Goal: Task Accomplishment & Management: Use online tool/utility

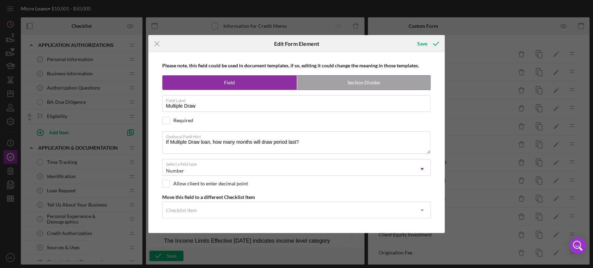
scroll to position [347, 0]
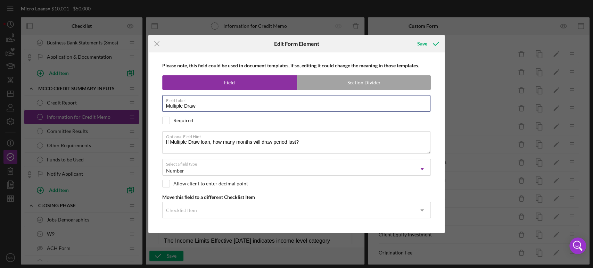
drag, startPoint x: 199, startPoint y: 106, endPoint x: 155, endPoint y: 106, distance: 44.5
click at [155, 106] on div "Please note, this field could be used in document templates, if so, editing it …" at bounding box center [297, 142] width 290 height 180
drag, startPoint x: 306, startPoint y: 143, endPoint x: 126, endPoint y: 142, distance: 179.2
click at [126, 142] on div "Icon/Menu Close Edit Form Element Save Please note, this field could be used in…" at bounding box center [296, 134] width 593 height 268
click at [424, 46] on div "Save" at bounding box center [422, 44] width 10 height 14
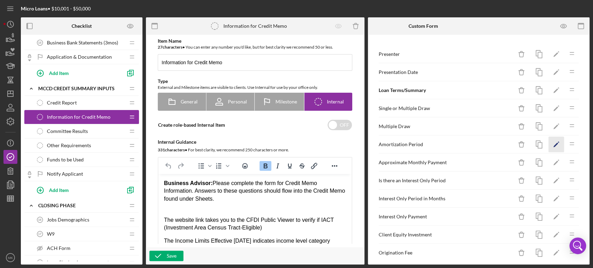
click at [551, 142] on icon "Icon/Edit" at bounding box center [556, 145] width 16 height 16
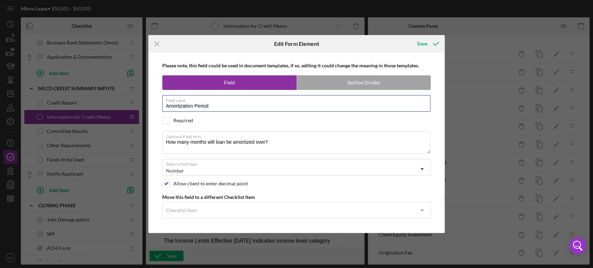
drag, startPoint x: 213, startPoint y: 108, endPoint x: 136, endPoint y: 106, distance: 77.5
click at [136, 106] on div "Icon/Menu Close Edit Form Element Save Please note, this field could be used in…" at bounding box center [296, 134] width 593 height 268
drag, startPoint x: 271, startPoint y: 143, endPoint x: 150, endPoint y: 140, distance: 121.6
click at [150, 140] on div "Please note, this field could be used in document templates, if so, editing it …" at bounding box center [296, 142] width 297 height 180
click at [423, 45] on div "Save" at bounding box center [422, 44] width 10 height 14
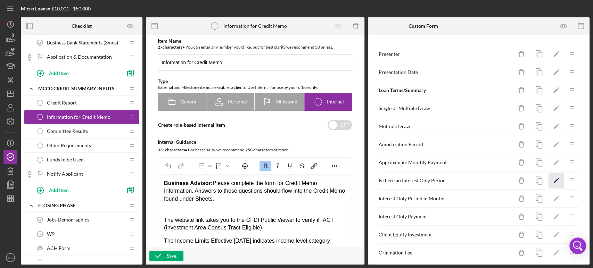
click at [551, 177] on icon "Icon/Edit" at bounding box center [556, 181] width 16 height 16
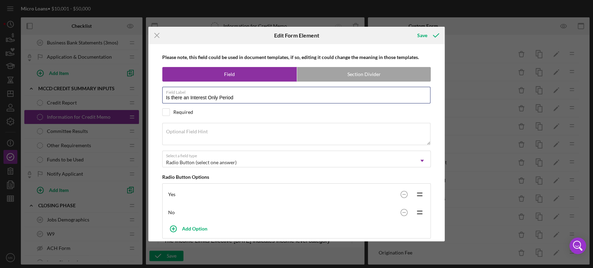
drag, startPoint x: 239, startPoint y: 97, endPoint x: 145, endPoint y: 107, distance: 94.7
click at [145, 107] on div "Icon/Menu Close Edit Form Element Save Please note, this field could be used in…" at bounding box center [296, 134] width 593 height 268
click at [431, 37] on icon "submit" at bounding box center [435, 35] width 17 height 17
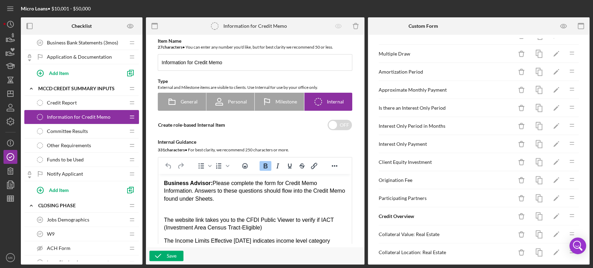
scroll to position [77, 0]
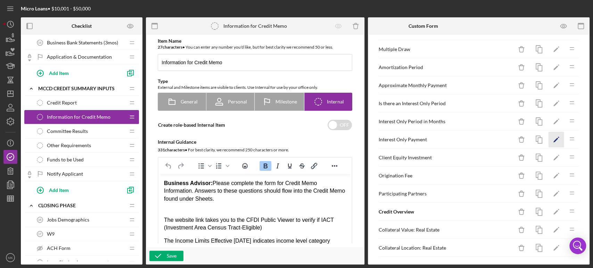
click at [548, 139] on icon "Icon/Edit" at bounding box center [556, 140] width 16 height 16
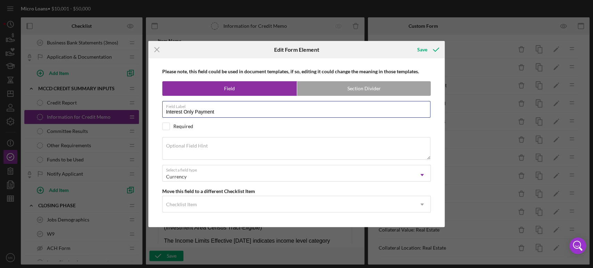
drag, startPoint x: 220, startPoint y: 112, endPoint x: 142, endPoint y: 111, distance: 77.8
click at [142, 111] on div "Icon/Menu Close Edit Form Element Save Please note, this field could be used in…" at bounding box center [296, 134] width 593 height 268
click at [157, 49] on line at bounding box center [157, 50] width 5 height 5
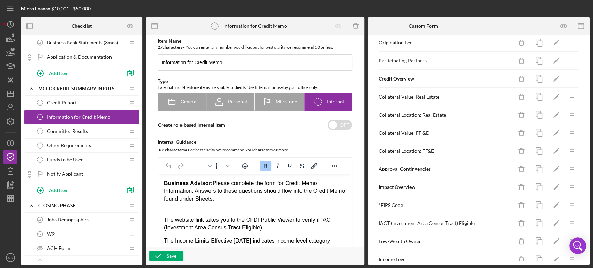
scroll to position [193, 0]
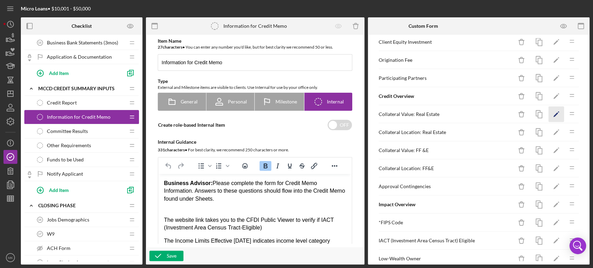
click at [548, 113] on icon "Icon/Edit" at bounding box center [556, 115] width 16 height 16
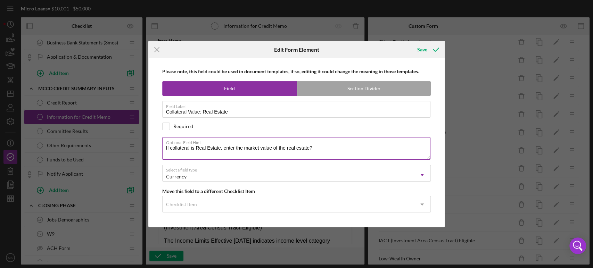
drag, startPoint x: 316, startPoint y: 147, endPoint x: 165, endPoint y: 148, distance: 151.5
click at [165, 148] on textarea "If collateral is Real Estate, enter the market value of the real estate?" at bounding box center [296, 148] width 269 height 22
click at [423, 51] on div "Save" at bounding box center [422, 50] width 10 height 14
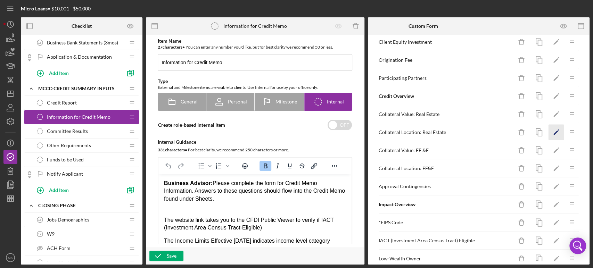
click at [551, 131] on icon "Icon/Edit" at bounding box center [556, 133] width 16 height 16
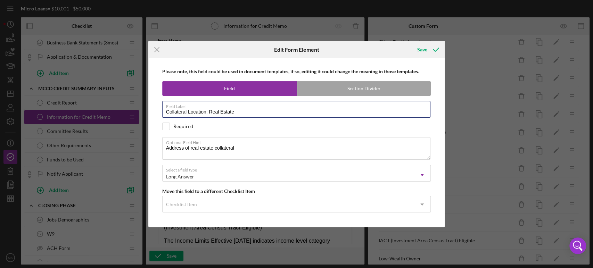
drag, startPoint x: 237, startPoint y: 114, endPoint x: 156, endPoint y: 116, distance: 81.0
click at [156, 116] on div "Please note, this field could be used in document templates, if so, editing it …" at bounding box center [297, 142] width 290 height 168
drag, startPoint x: 237, startPoint y: 149, endPoint x: 162, endPoint y: 145, distance: 75.1
click at [162, 145] on div "Please note, this field could be used in document templates, if so, editing it …" at bounding box center [297, 142] width 290 height 168
click at [422, 49] on div "Save" at bounding box center [422, 50] width 10 height 14
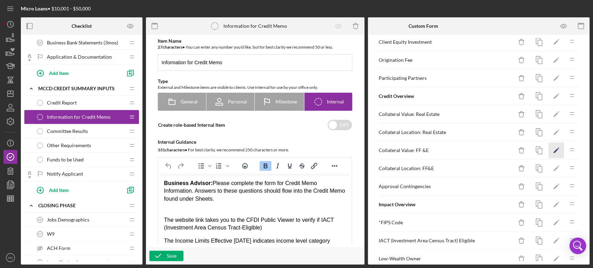
click at [548, 149] on icon "Icon/Edit" at bounding box center [556, 151] width 16 height 16
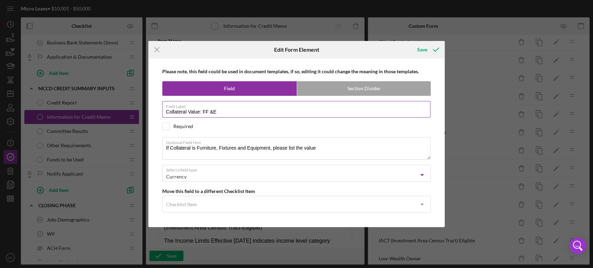
drag, startPoint x: 201, startPoint y: 111, endPoint x: 245, endPoint y: 110, distance: 43.8
click at [245, 110] on input "Collateral Value: FF &E" at bounding box center [296, 109] width 269 height 17
drag, startPoint x: 165, startPoint y: 146, endPoint x: 337, endPoint y: 147, distance: 172.3
click at [337, 147] on textarea "If Collateral is Furniture, Fixtures and Equipment, please list the value" at bounding box center [296, 148] width 269 height 22
click at [422, 48] on div "Save" at bounding box center [422, 50] width 10 height 14
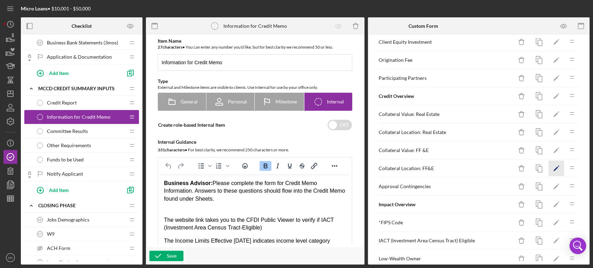
click at [553, 168] on polygon "button" at bounding box center [555, 169] width 5 height 5
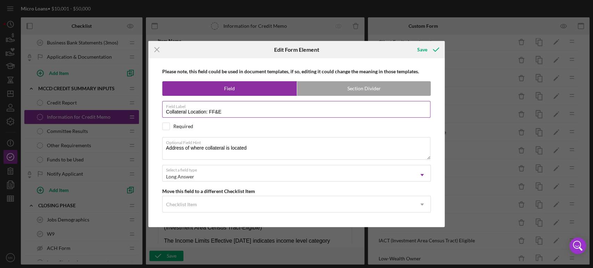
drag, startPoint x: 209, startPoint y: 110, endPoint x: 261, endPoint y: 114, distance: 52.2
click at [261, 114] on input "Collateral Location: FF&E" at bounding box center [296, 109] width 269 height 17
drag, startPoint x: 165, startPoint y: 150, endPoint x: 295, endPoint y: 153, distance: 130.0
click at [295, 153] on textarea "Address of where collateral is located" at bounding box center [296, 148] width 269 height 22
click at [423, 50] on div "Save" at bounding box center [422, 50] width 10 height 14
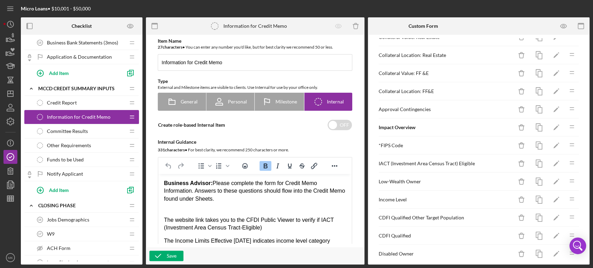
scroll to position [231, 0]
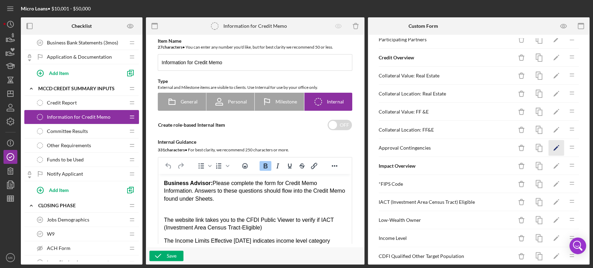
click at [550, 145] on icon "Icon/Edit" at bounding box center [556, 148] width 16 height 16
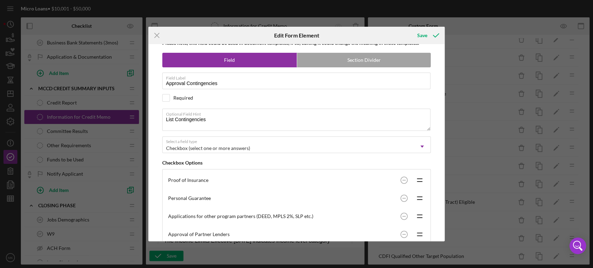
scroll to position [0, 0]
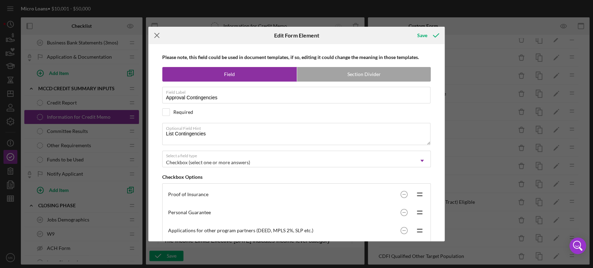
click at [155, 33] on icon "Icon/Menu Close" at bounding box center [156, 35] width 17 height 17
